Goal: Information Seeking & Learning: Learn about a topic

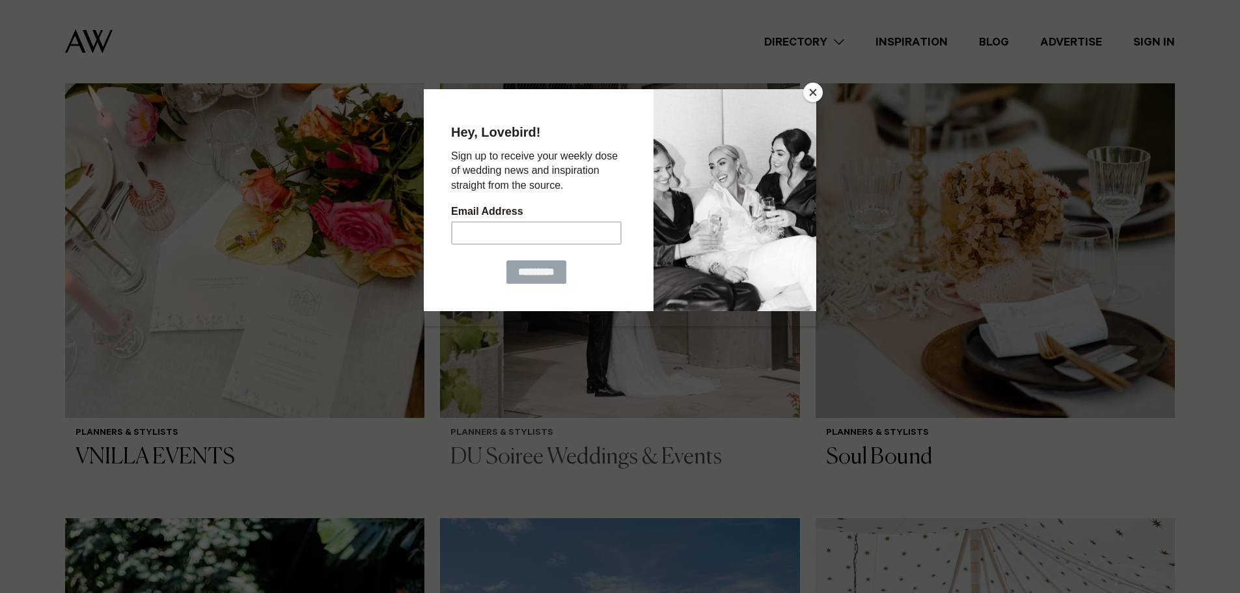
scroll to position [716, 0]
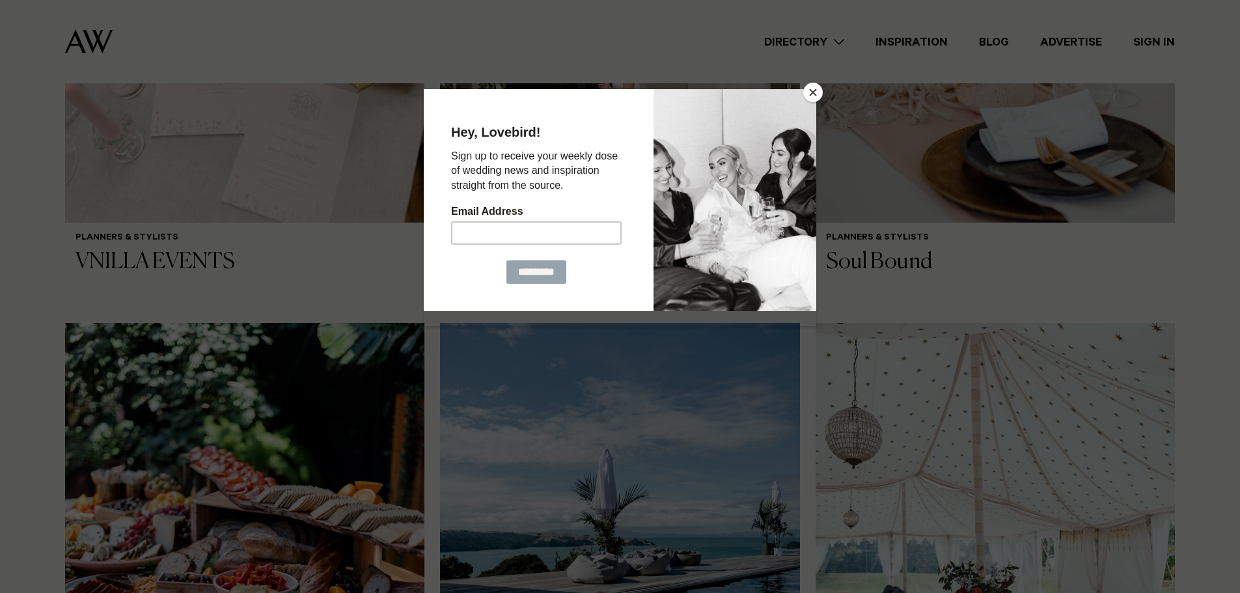
click at [811, 91] on button "Close" at bounding box center [814, 93] width 20 height 20
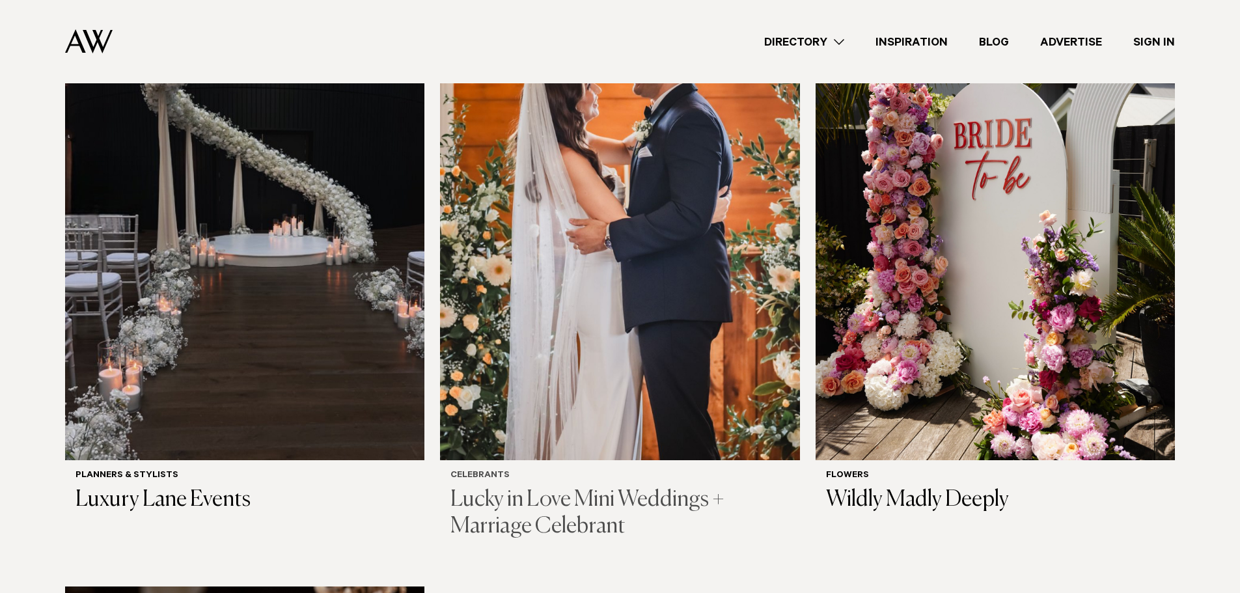
scroll to position [1433, 0]
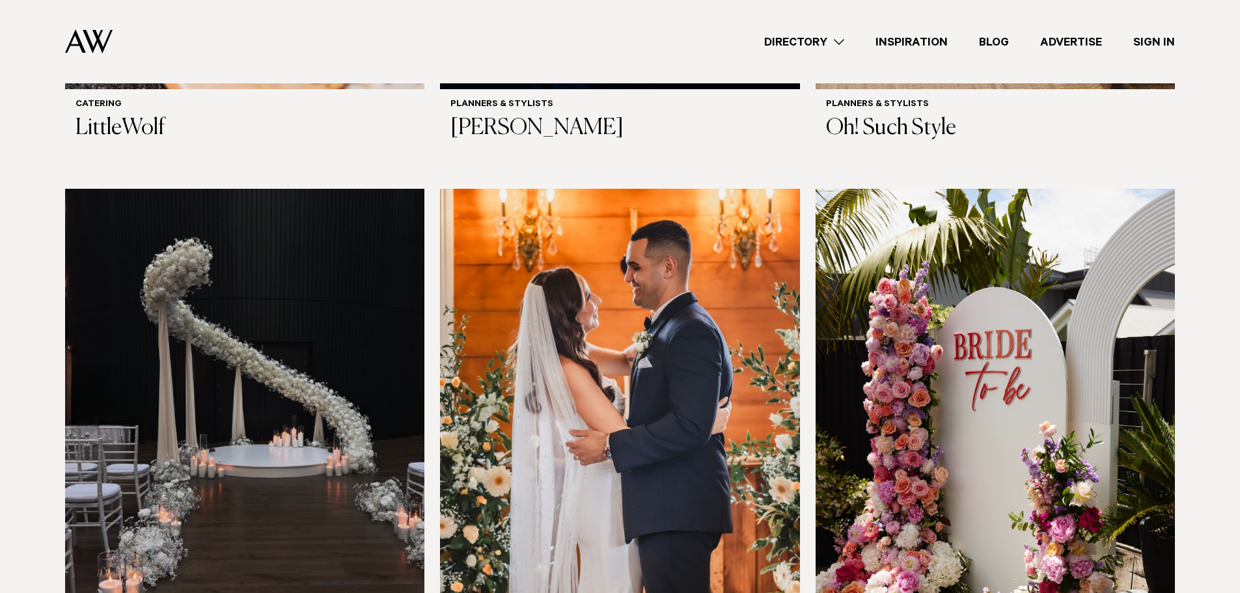
click at [836, 38] on link "Directory" at bounding box center [804, 42] width 111 height 18
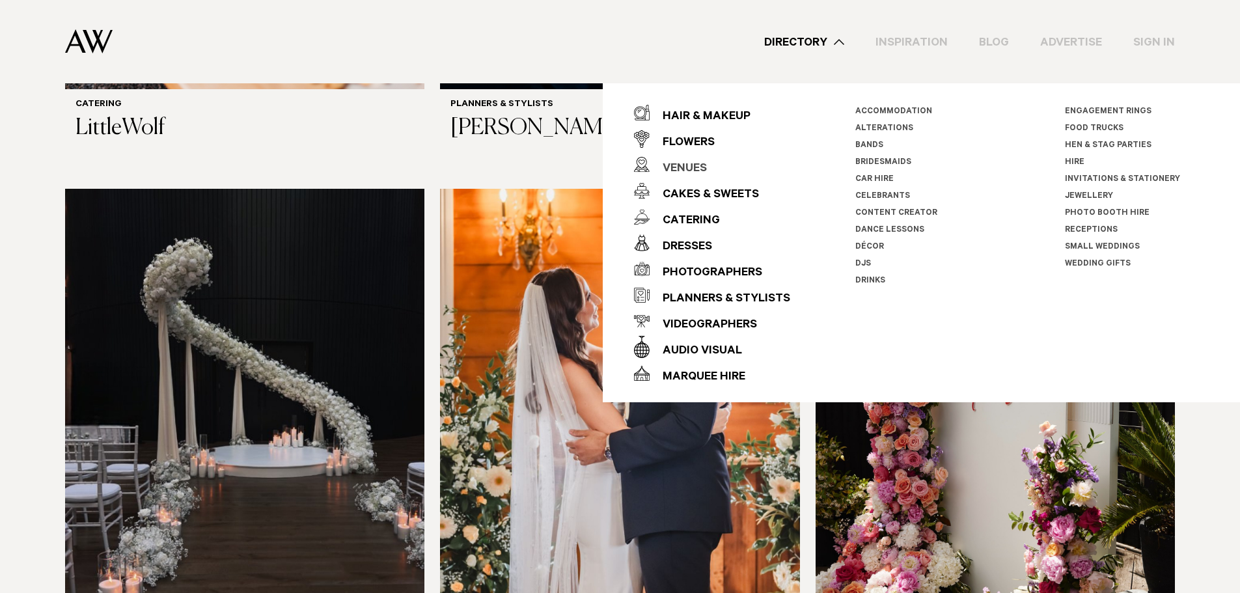
click at [686, 164] on div "Venues" at bounding box center [678, 169] width 57 height 26
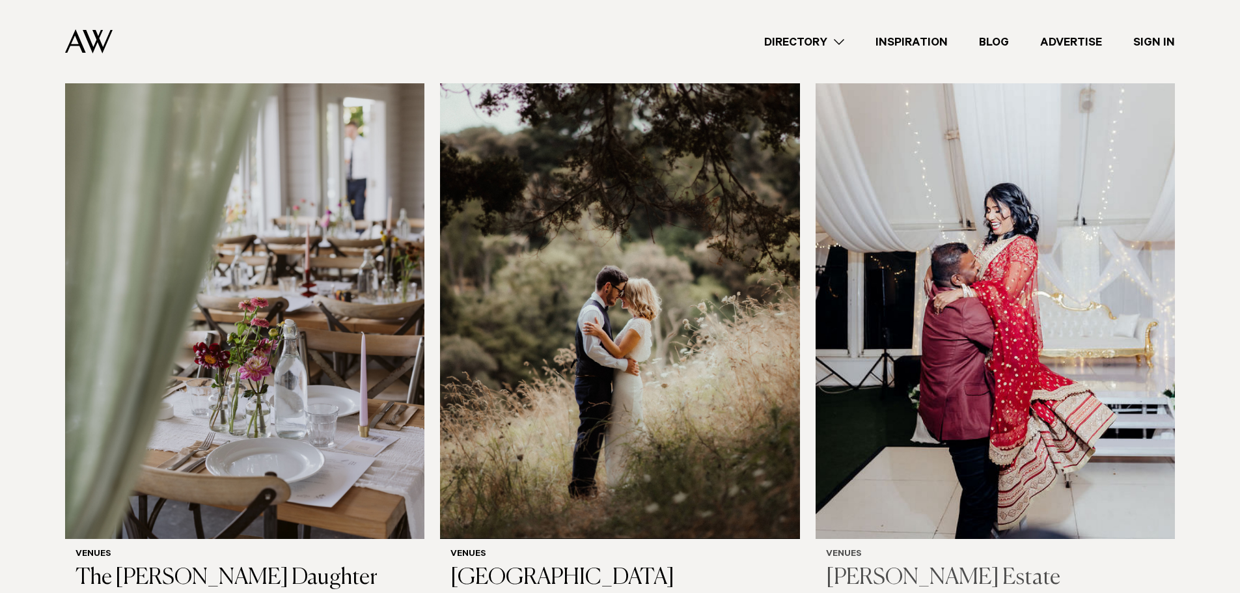
scroll to position [4558, 0]
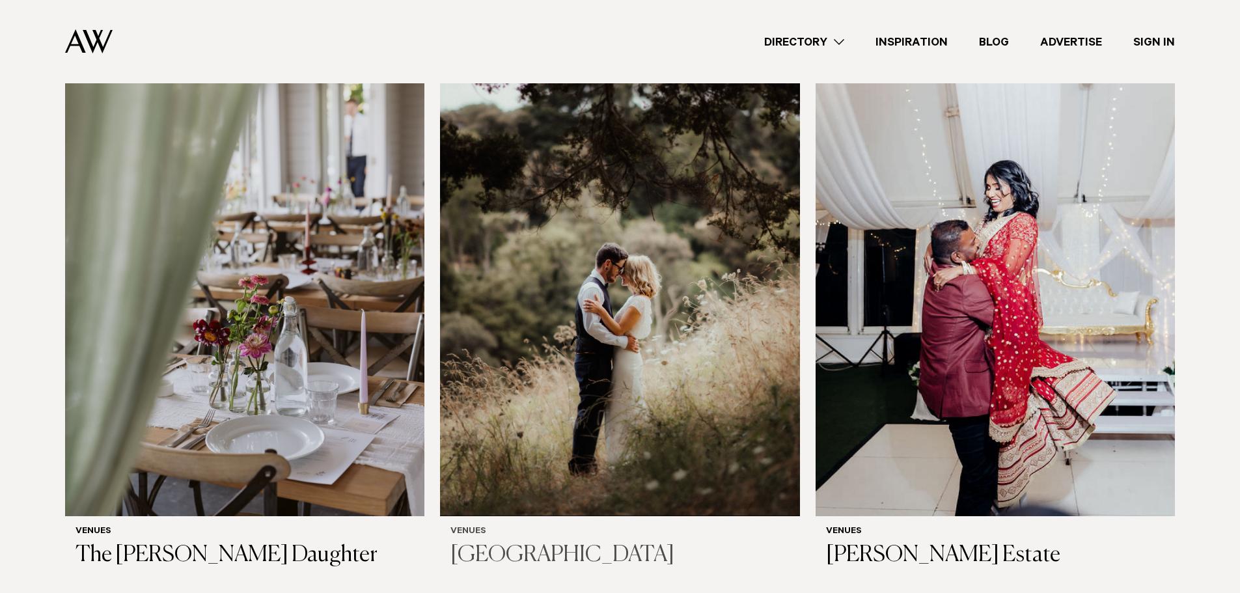
click at [475, 542] on h3 "Waterfall Farm" at bounding box center [620, 555] width 339 height 27
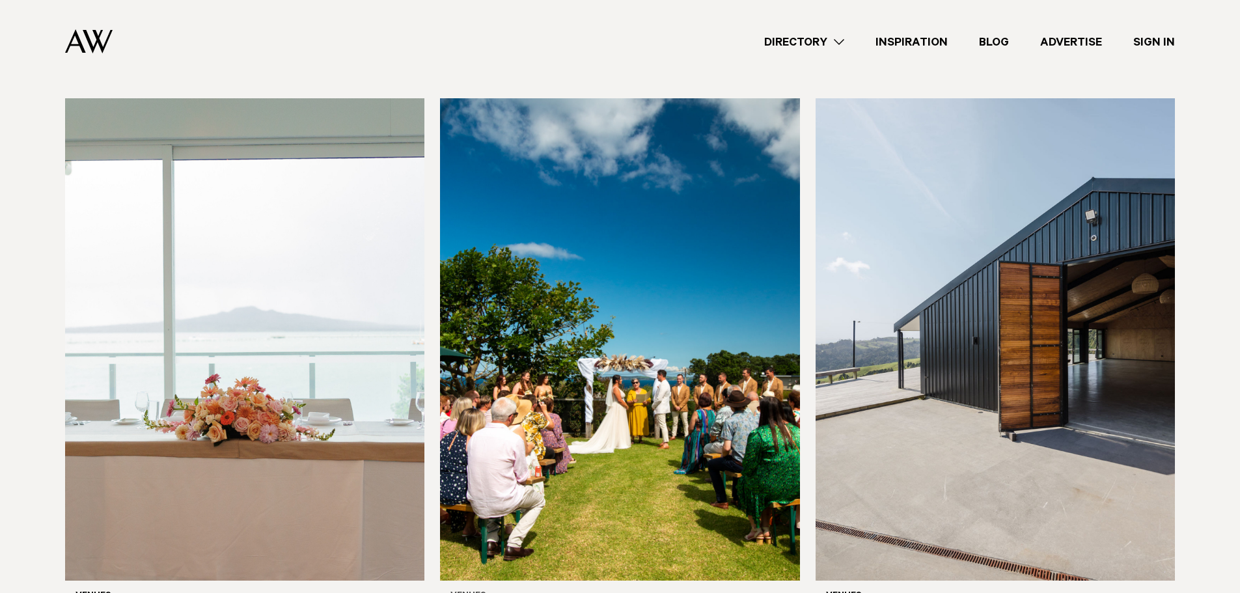
scroll to position [5079, 0]
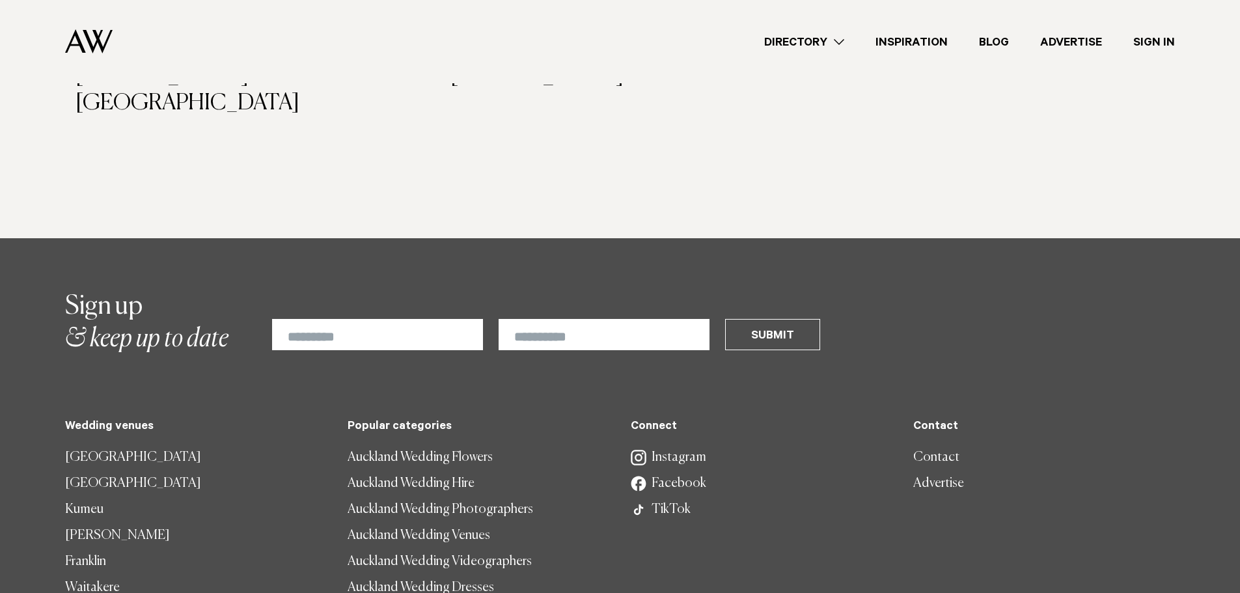
scroll to position [9246, 0]
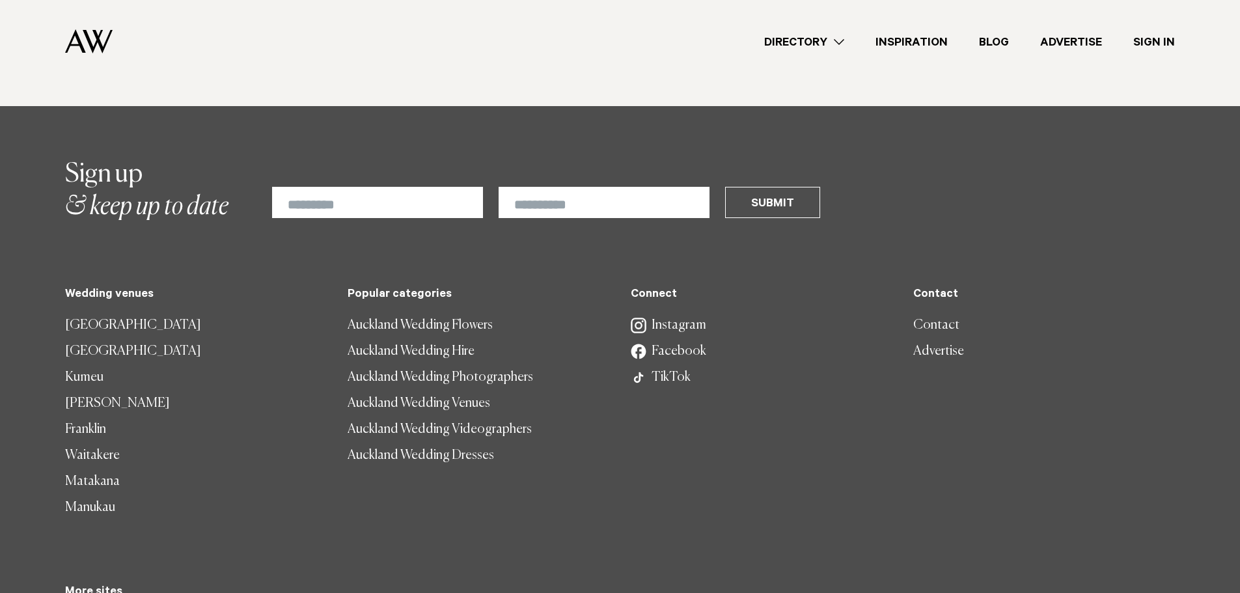
click at [421, 391] on link "Auckland Wedding Venues" at bounding box center [479, 404] width 262 height 26
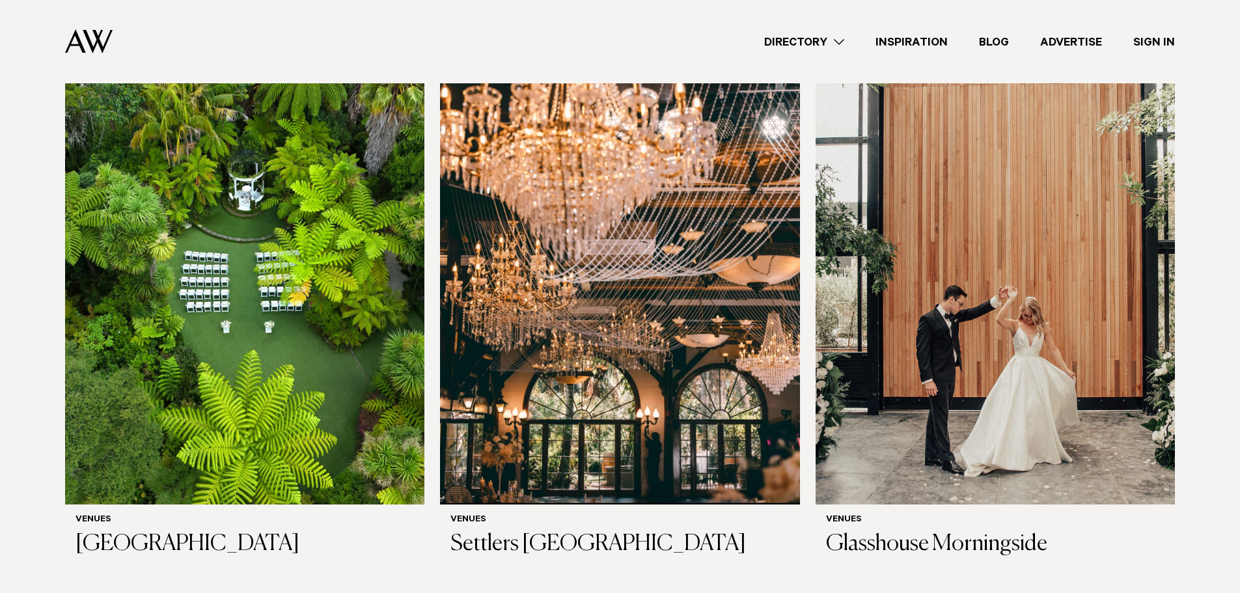
scroll to position [1498, 0]
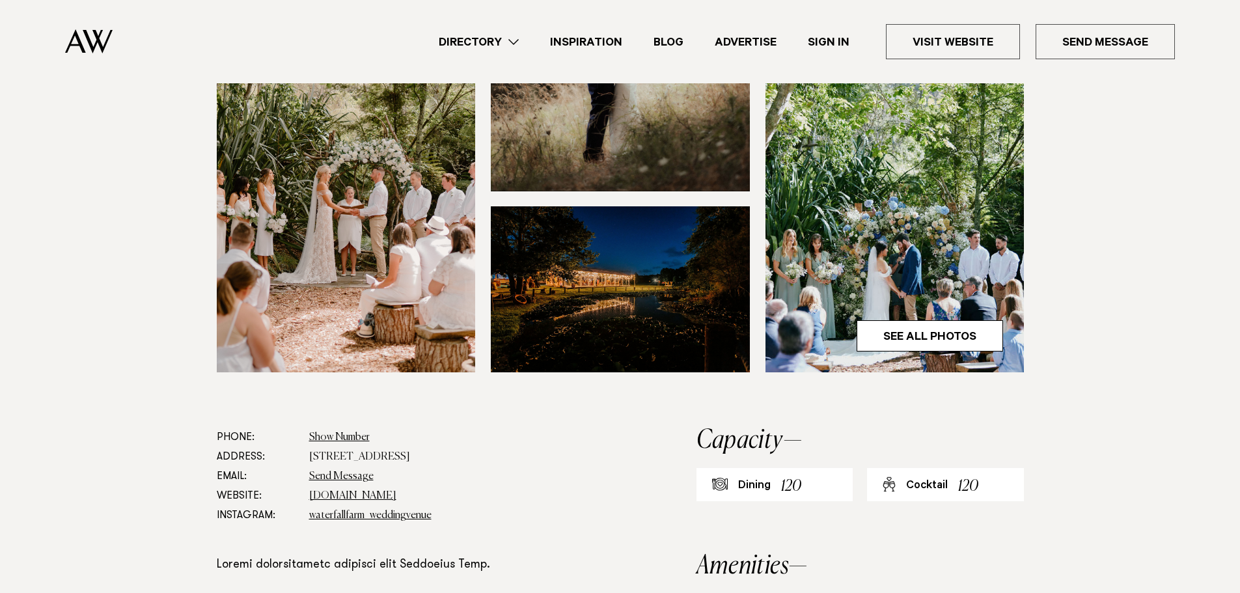
scroll to position [651, 0]
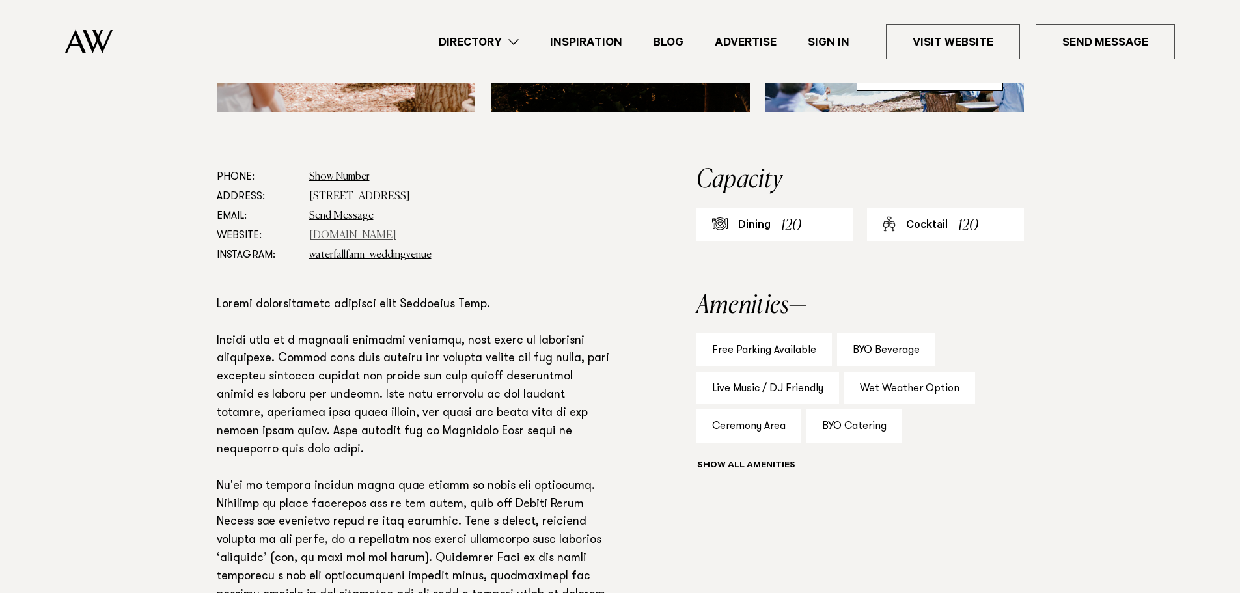
click at [384, 237] on link "www.waterfallfarm.net" at bounding box center [352, 236] width 87 height 10
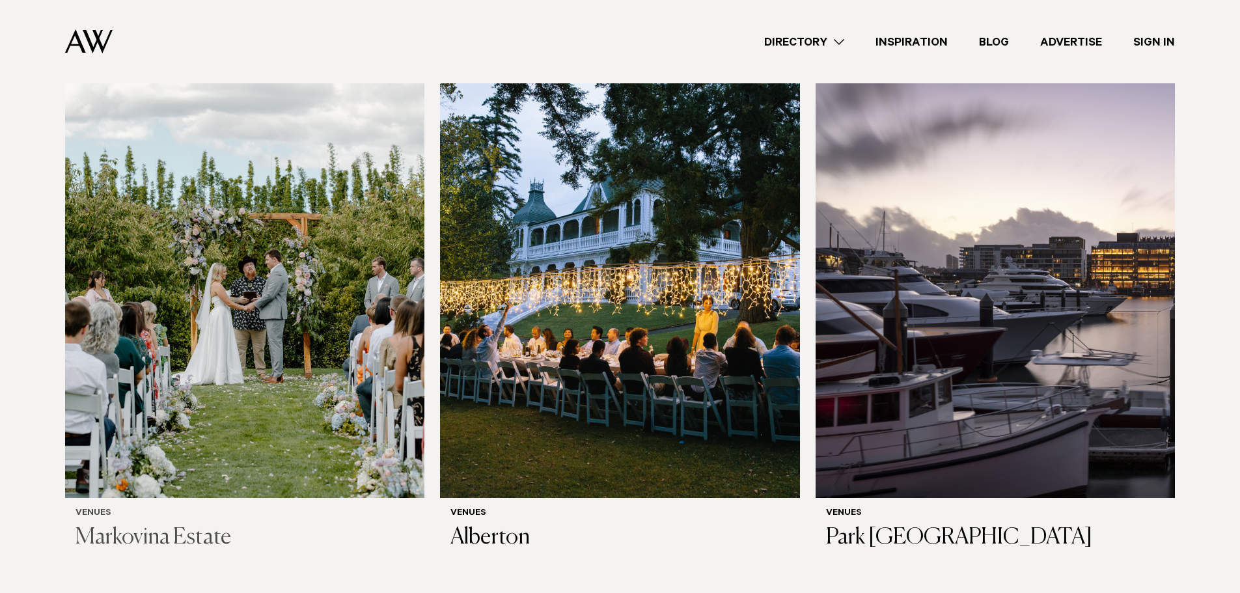
scroll to position [1693, 0]
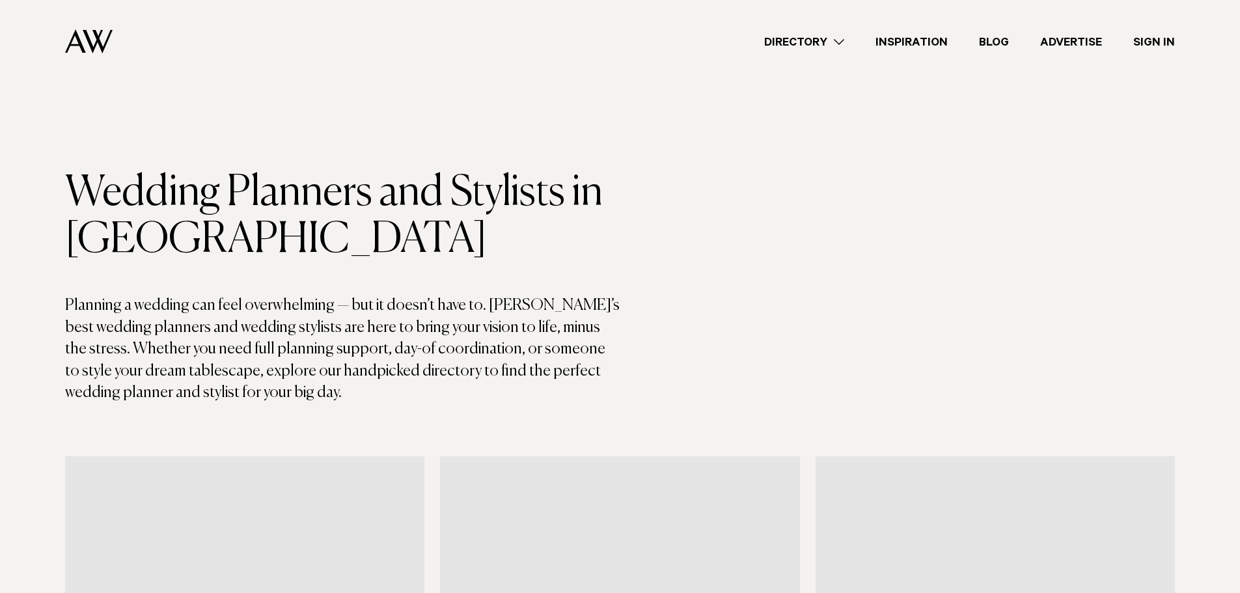
scroll to position [1433, 0]
